Goal: Navigation & Orientation: Understand site structure

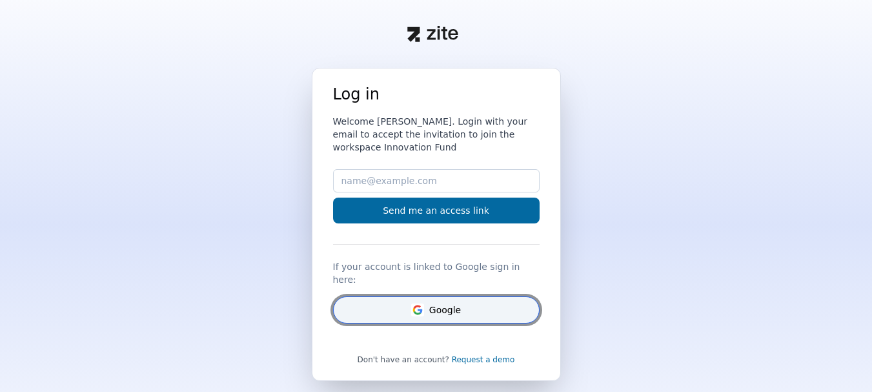
click at [473, 296] on button "Google" at bounding box center [436, 309] width 206 height 27
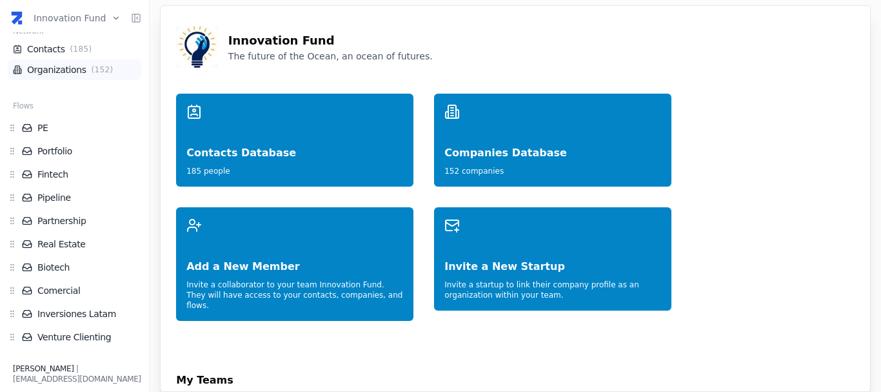
scroll to position [19, 0]
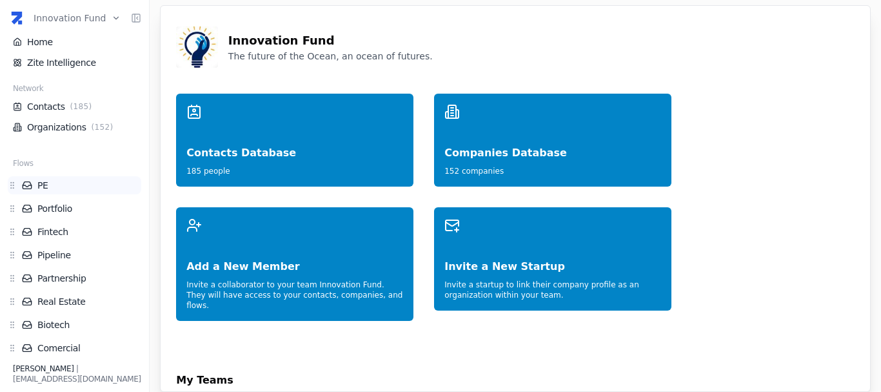
click at [68, 186] on link "PE" at bounding box center [81, 185] width 119 height 13
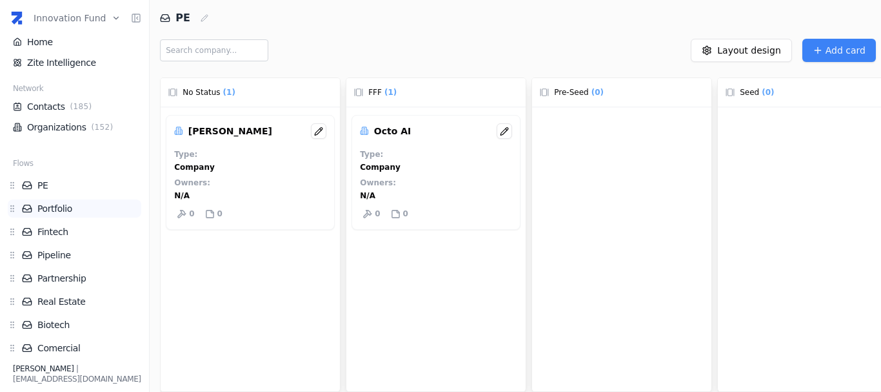
click at [65, 210] on link "Portfolio" at bounding box center [81, 208] width 119 height 13
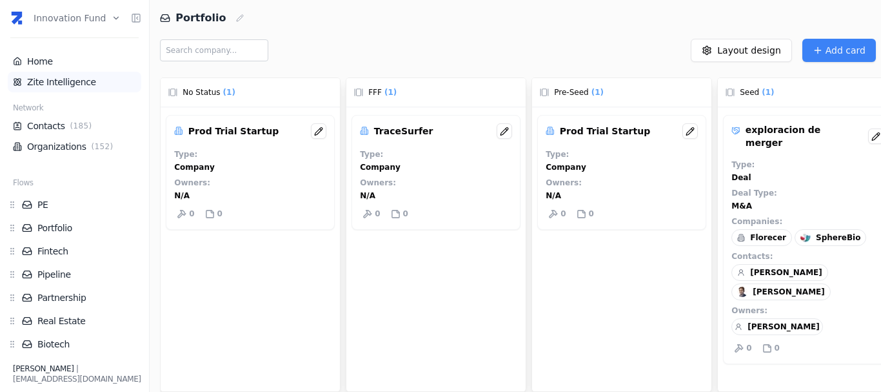
click at [66, 76] on link "Zite Intelligence" at bounding box center [74, 82] width 123 height 13
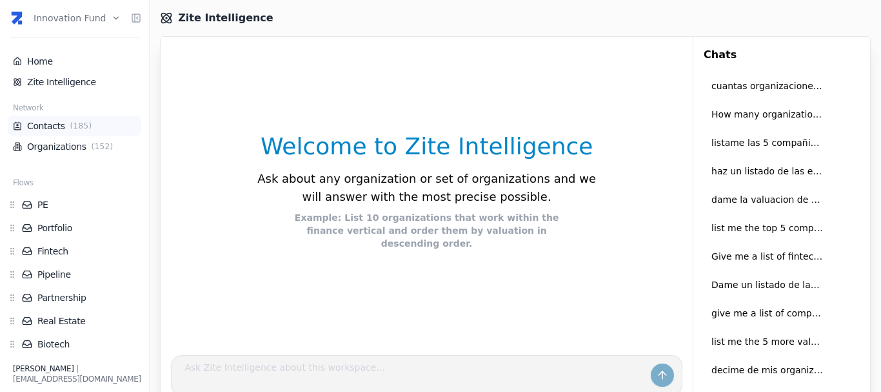
click at [60, 127] on link "Contacts ( 185 )" at bounding box center [74, 125] width 123 height 13
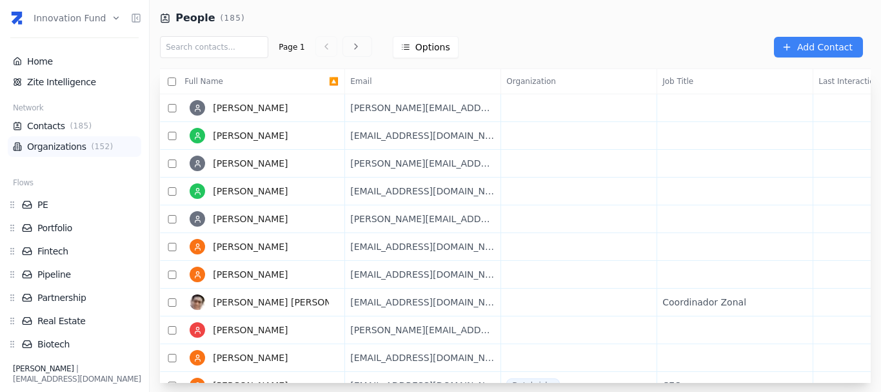
click at [72, 143] on link "Organizations ( 152 )" at bounding box center [74, 146] width 123 height 13
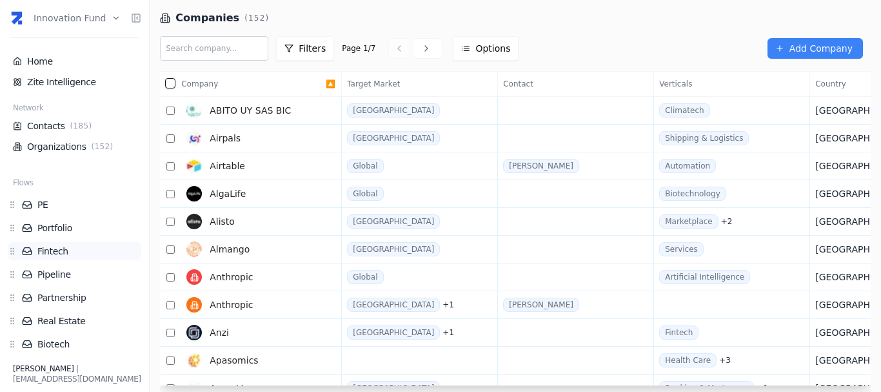
click at [64, 251] on link "Fintech" at bounding box center [81, 251] width 119 height 13
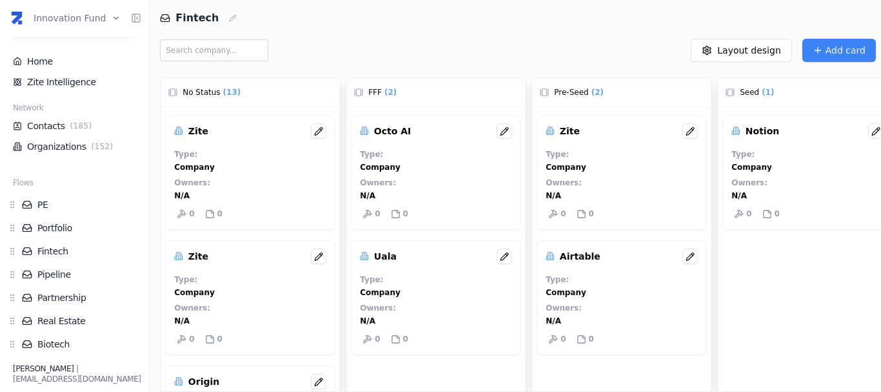
click at [467, 219] on div "0 0" at bounding box center [436, 213] width 152 height 15
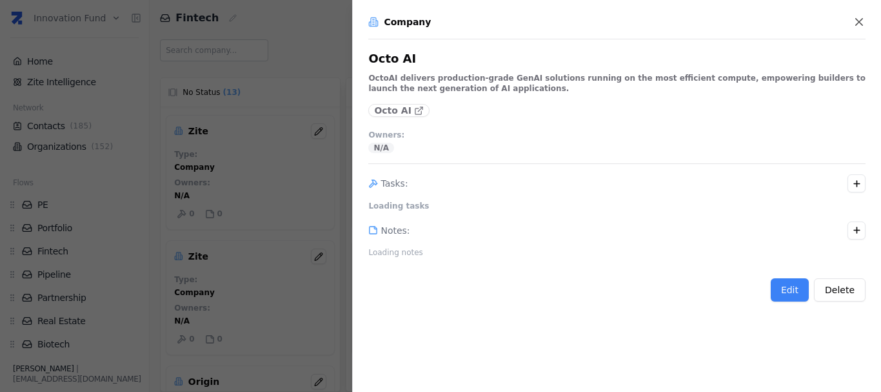
click at [315, 137] on div at bounding box center [440, 196] width 881 height 392
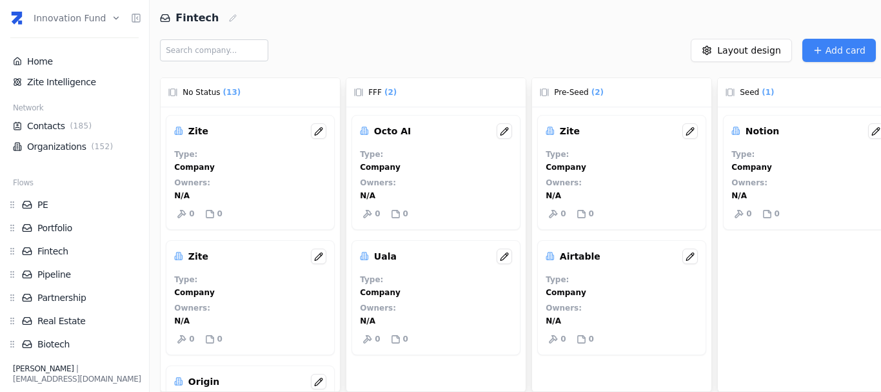
click at [200, 136] on p "Zite" at bounding box center [198, 131] width 20 height 13
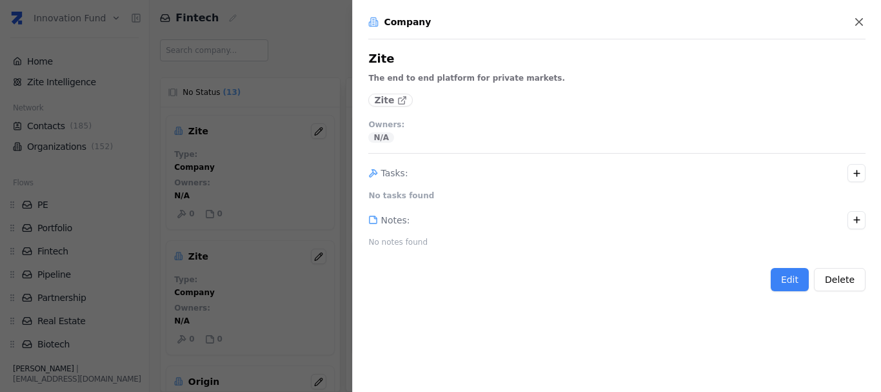
click at [242, 194] on div at bounding box center [440, 196] width 881 height 392
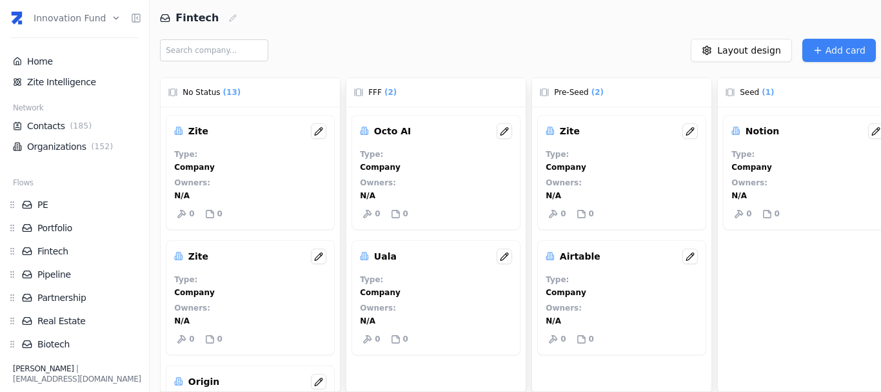
click at [85, 19] on html "Innovation Fund Home Zite Intelligence Network Contacts ( 185 ) Organizations (…" at bounding box center [440, 196] width 881 height 392
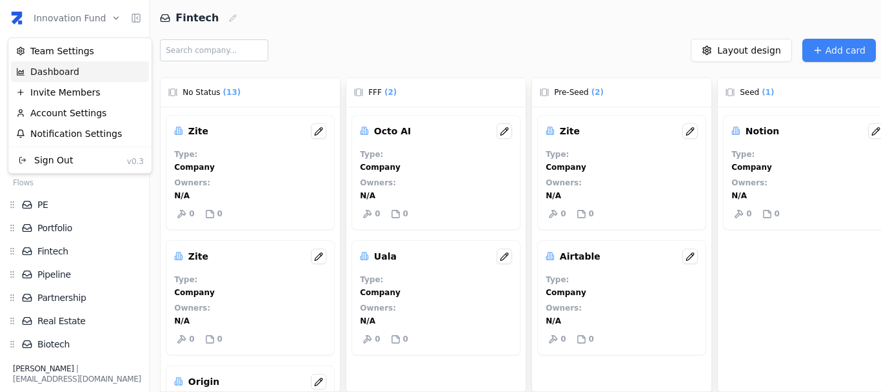
click at [75, 71] on div "Dashboard" at bounding box center [80, 71] width 138 height 21
